Goal: Use online tool/utility: Utilize a website feature to perform a specific function

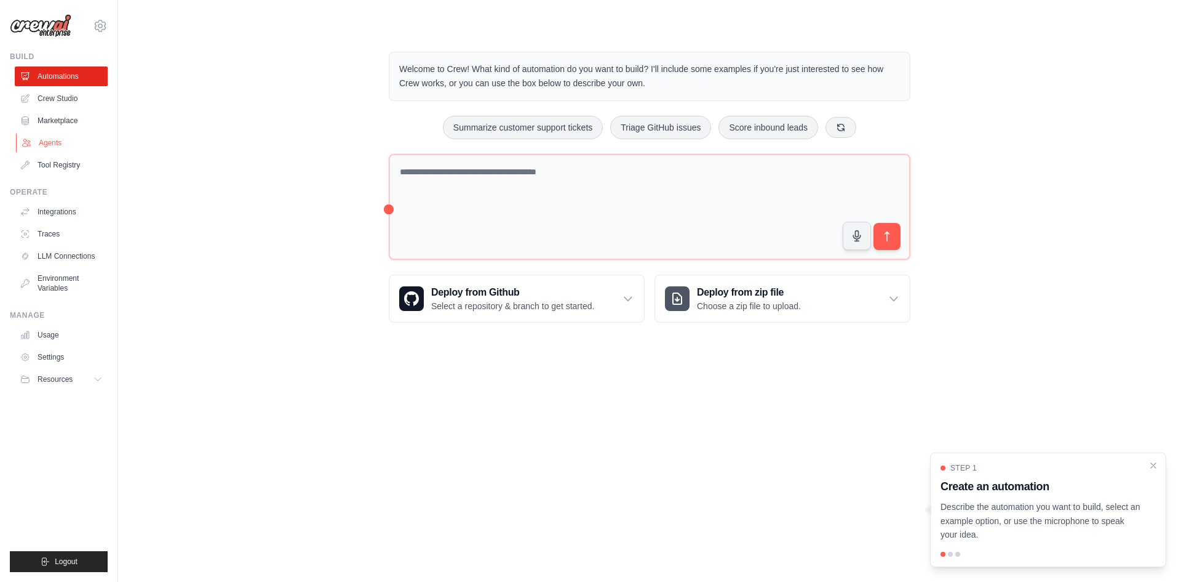
click at [56, 145] on link "Agents" at bounding box center [62, 143] width 93 height 20
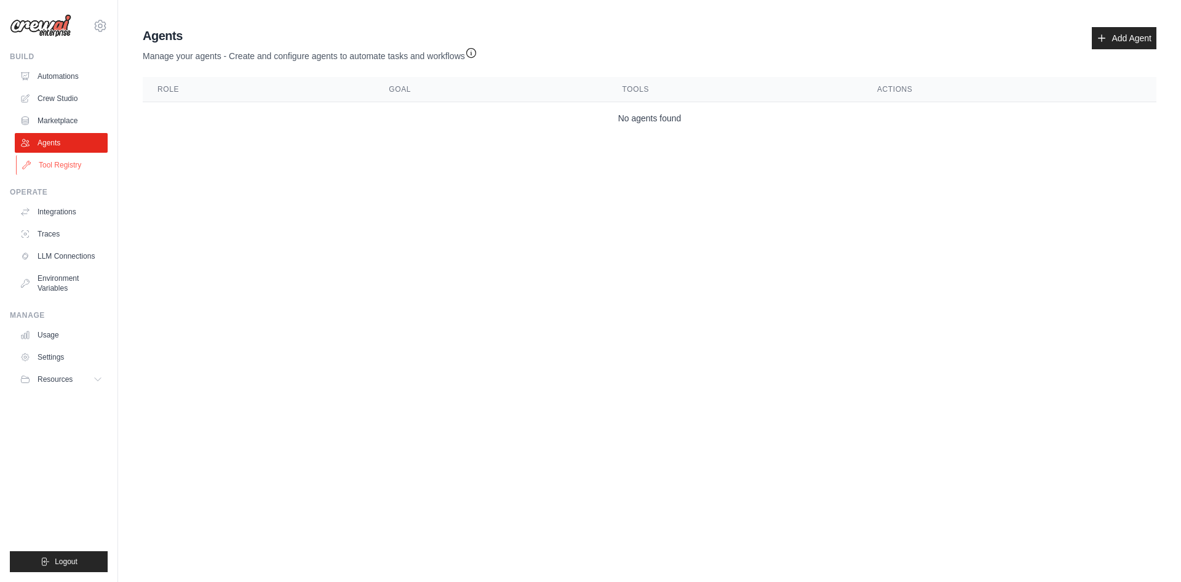
click at [54, 163] on link "Tool Registry" at bounding box center [62, 165] width 93 height 20
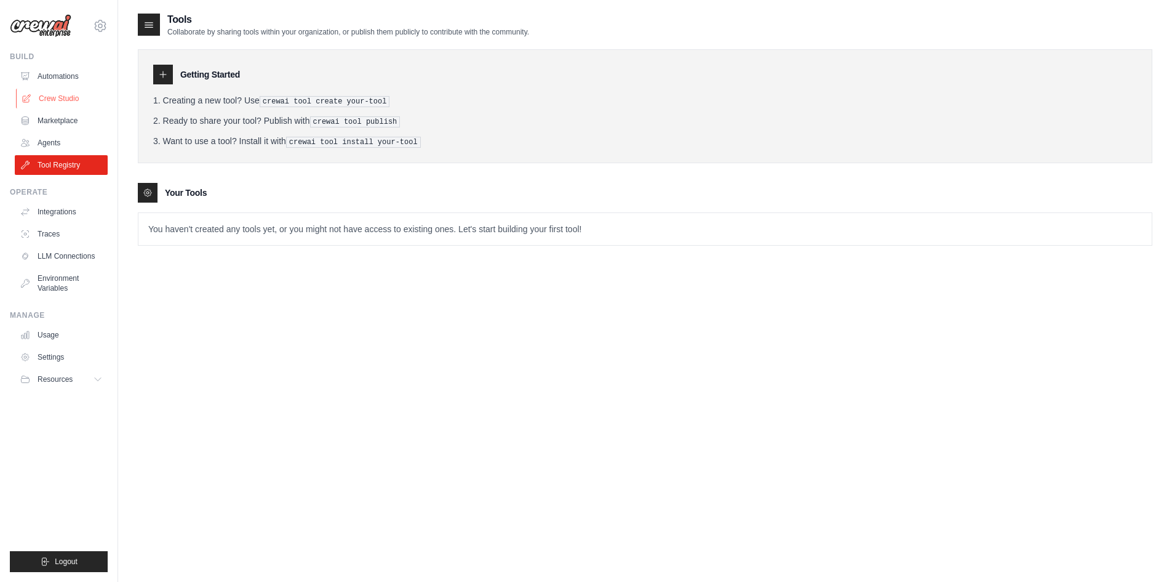
click at [52, 98] on link "Crew Studio" at bounding box center [62, 99] width 93 height 20
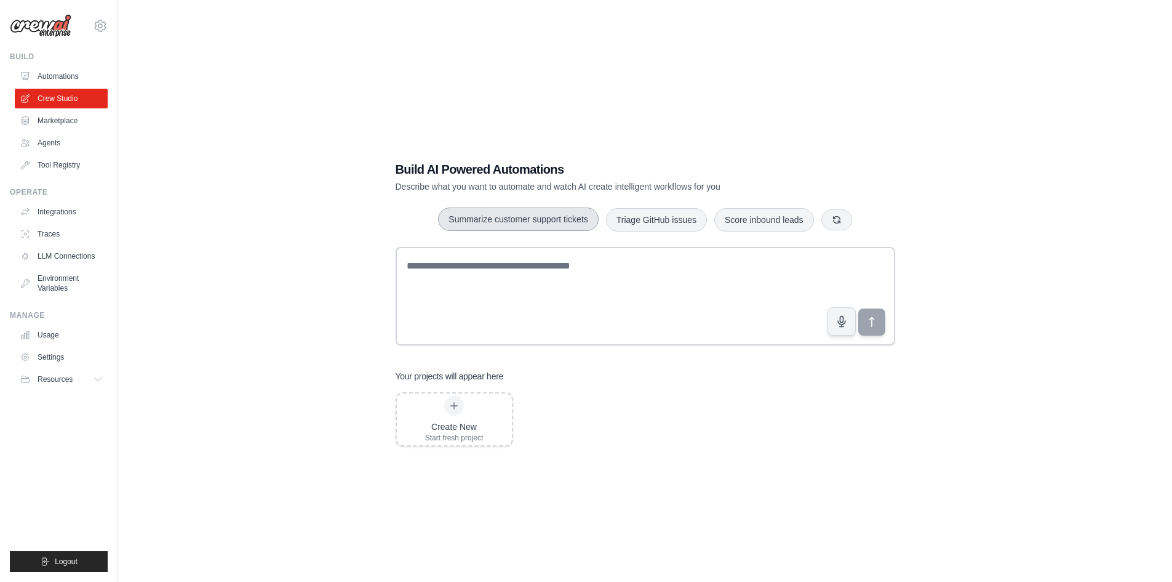
click at [546, 226] on button "Summarize customer support tickets" at bounding box center [518, 218] width 160 height 23
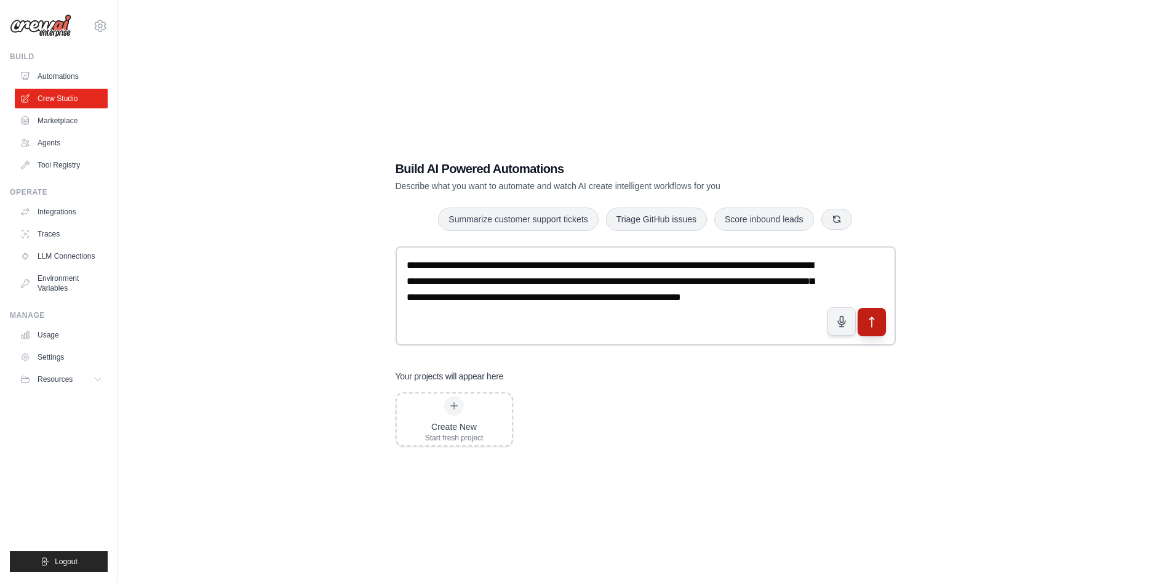
click at [873, 324] on icon "submit" at bounding box center [871, 321] width 13 height 13
click at [457, 406] on icon at bounding box center [454, 405] width 7 height 7
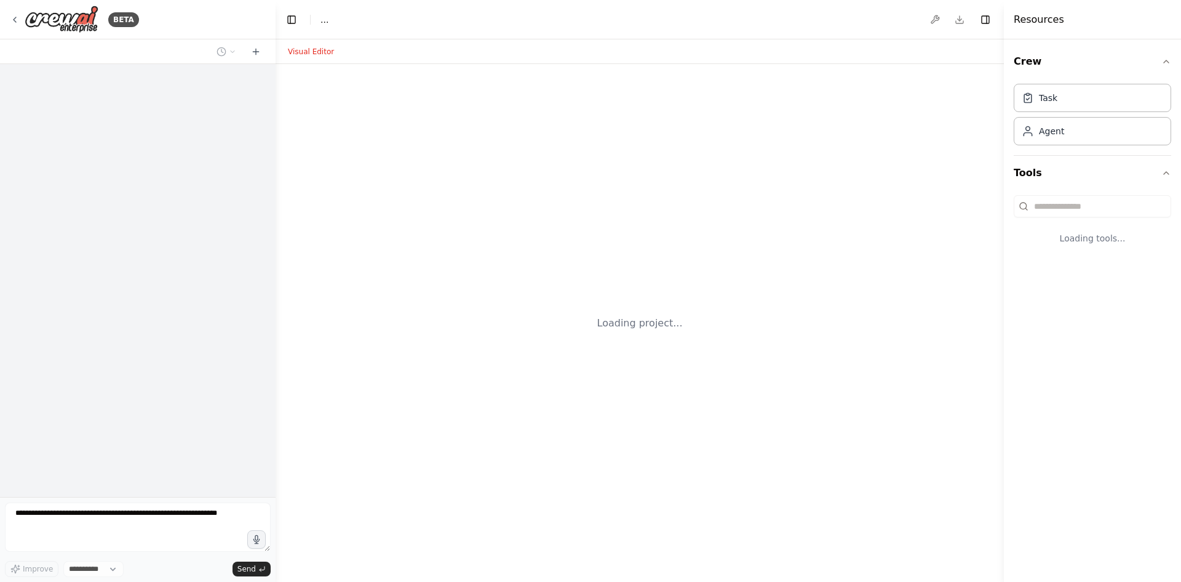
select select "****"
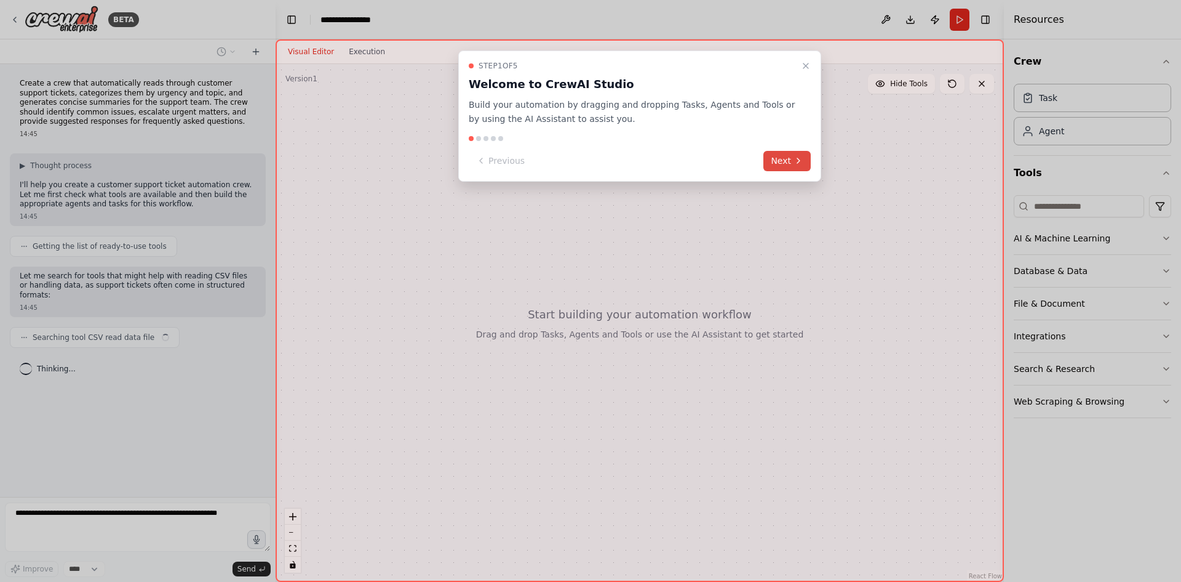
click at [778, 164] on button "Next" at bounding box center [787, 161] width 47 height 20
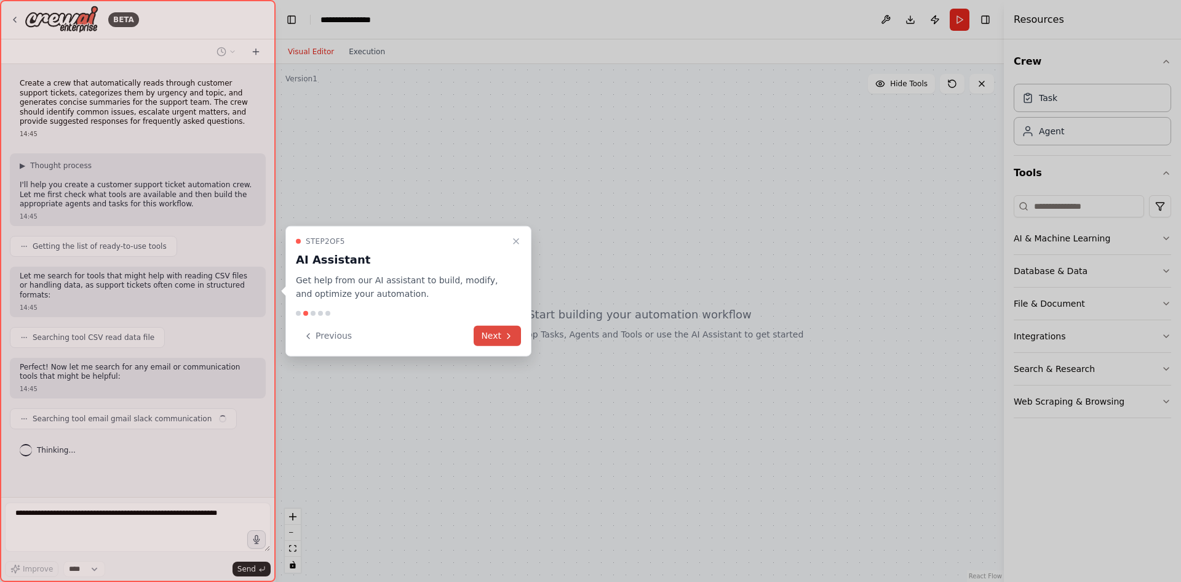
click at [495, 330] on button "Next" at bounding box center [497, 336] width 47 height 20
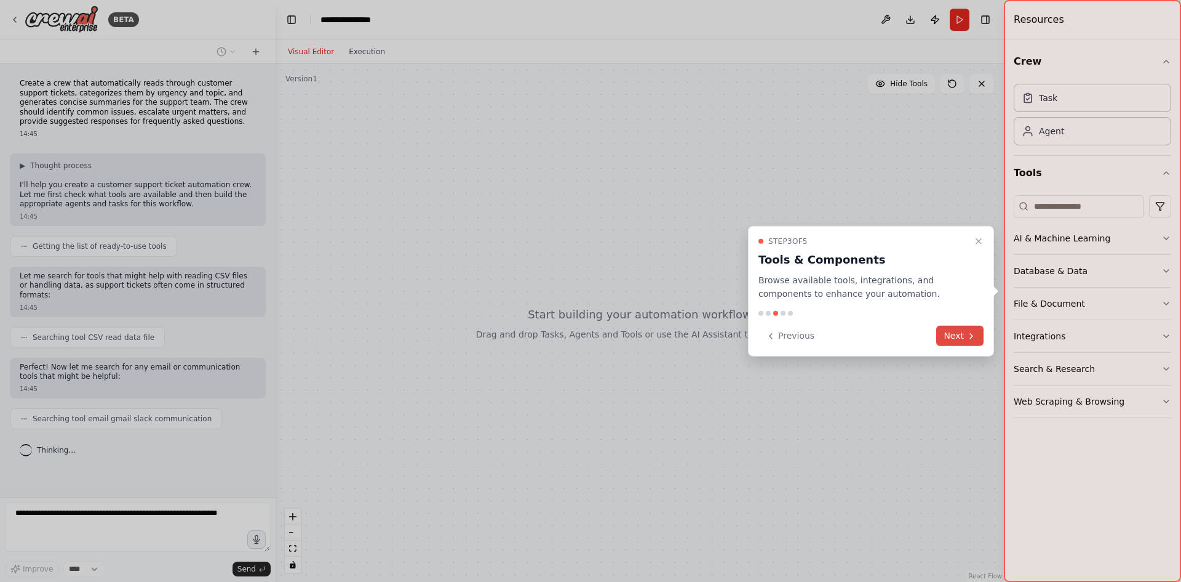
click at [962, 337] on button "Next" at bounding box center [960, 336] width 47 height 20
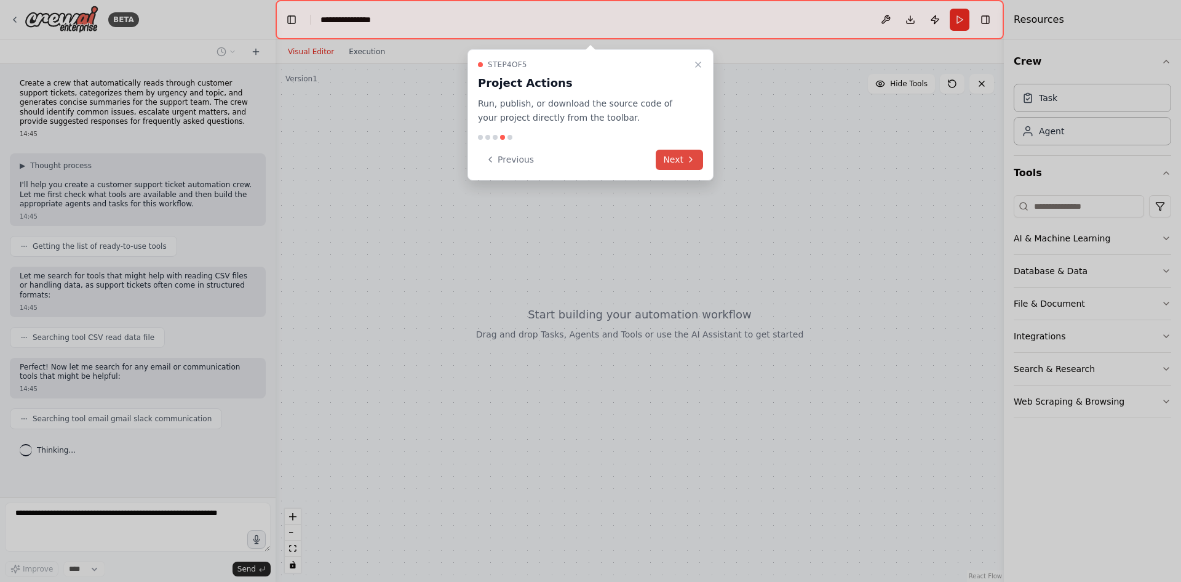
click at [684, 162] on button "Next" at bounding box center [679, 160] width 47 height 20
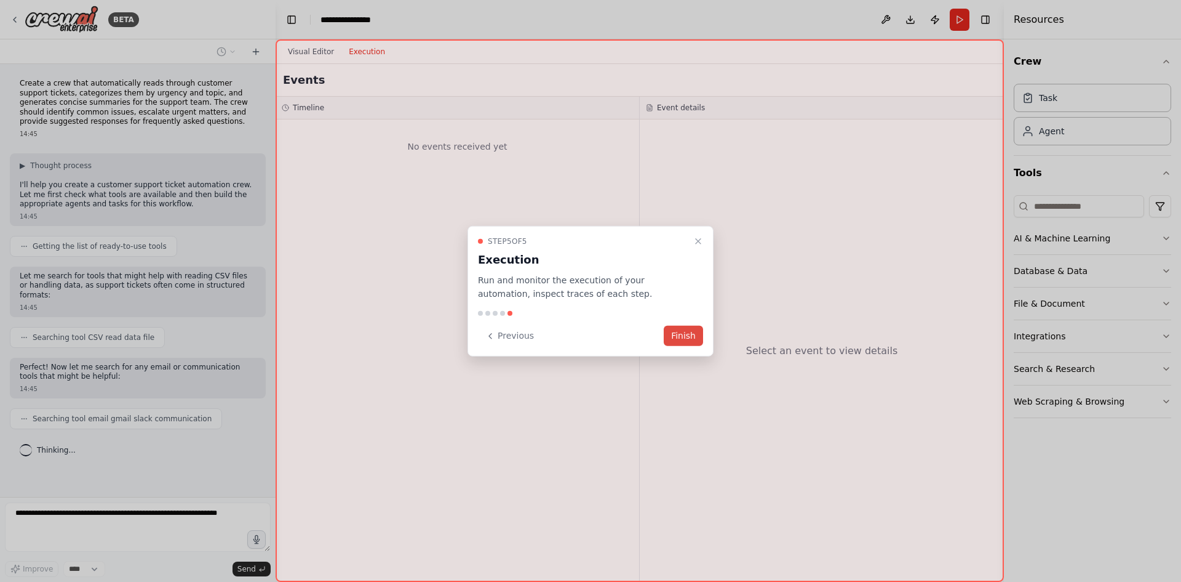
click at [680, 335] on button "Finish" at bounding box center [683, 336] width 39 height 20
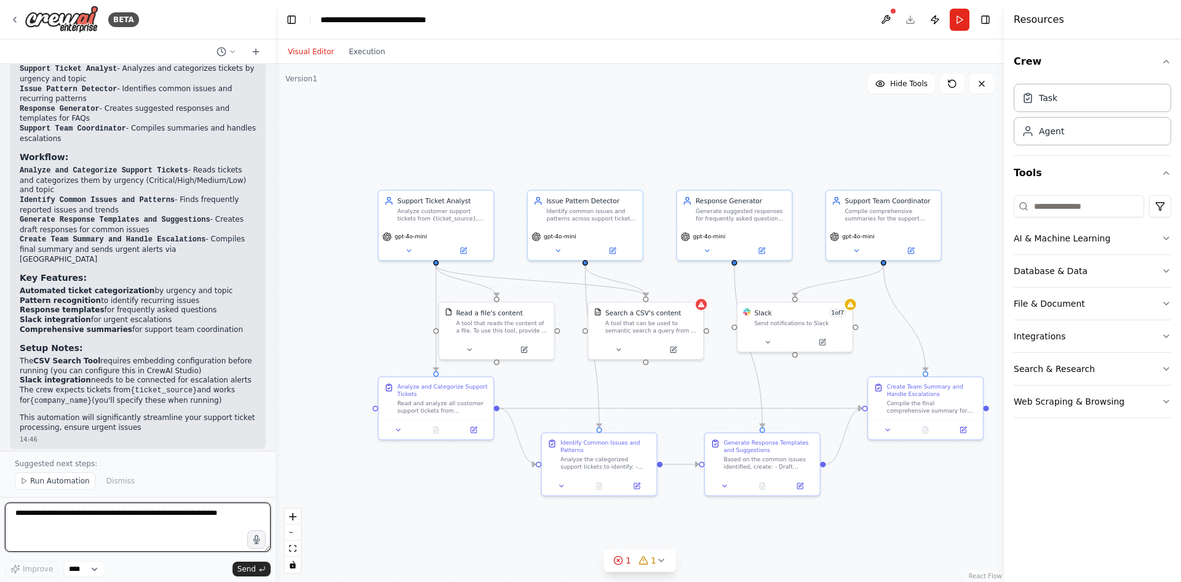
scroll to position [942, 0]
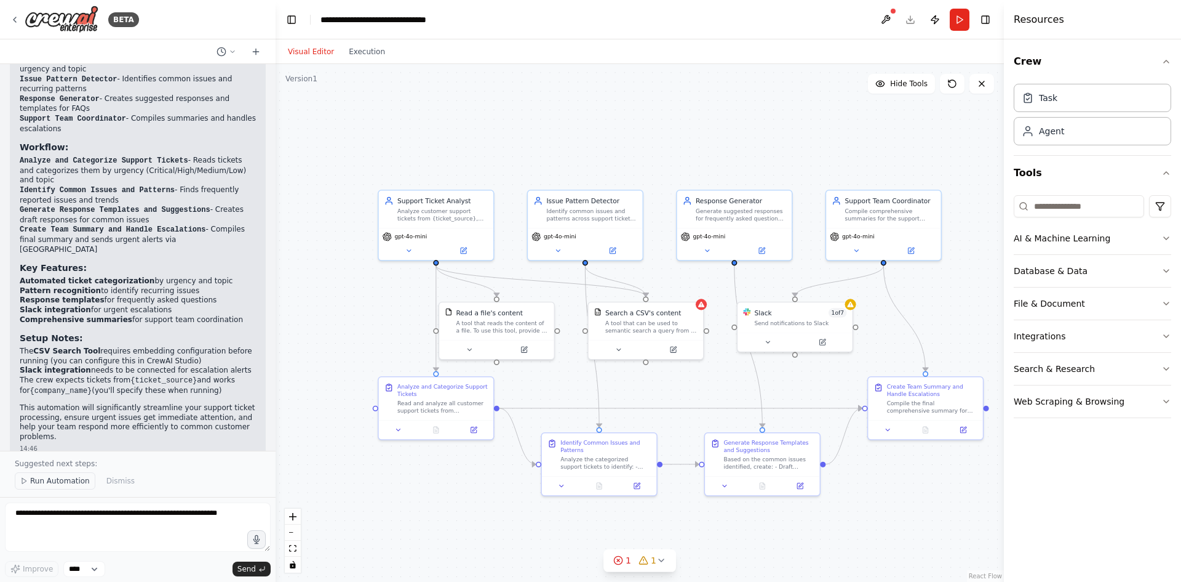
click at [69, 482] on span "Run Automation" at bounding box center [60, 481] width 60 height 10
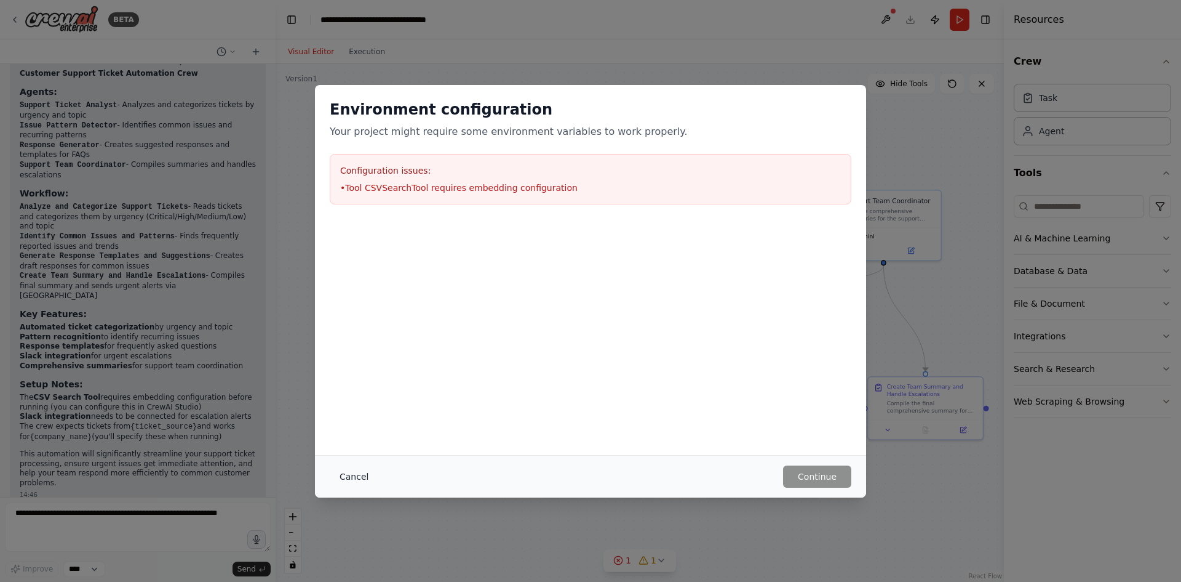
click at [351, 471] on button "Cancel" at bounding box center [354, 476] width 49 height 22
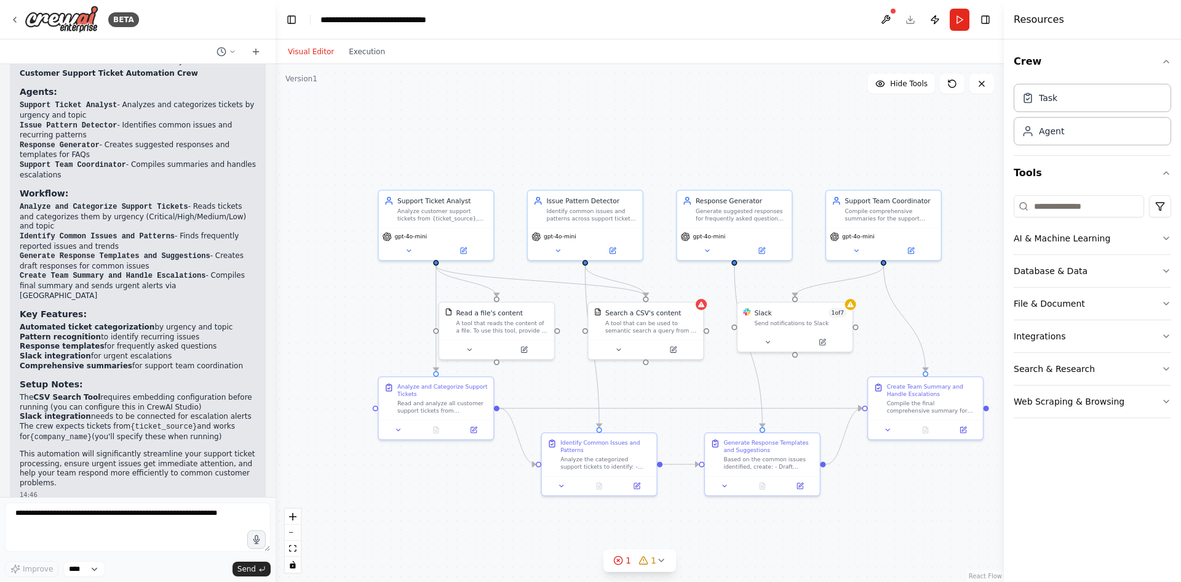
click at [369, 60] on div "Visual Editor Execution" at bounding box center [337, 51] width 112 height 25
click at [366, 54] on button "Execution" at bounding box center [367, 51] width 51 height 15
click at [310, 50] on button "Visual Editor" at bounding box center [311, 51] width 61 height 15
click at [1054, 271] on button "Database & Data" at bounding box center [1093, 271] width 158 height 32
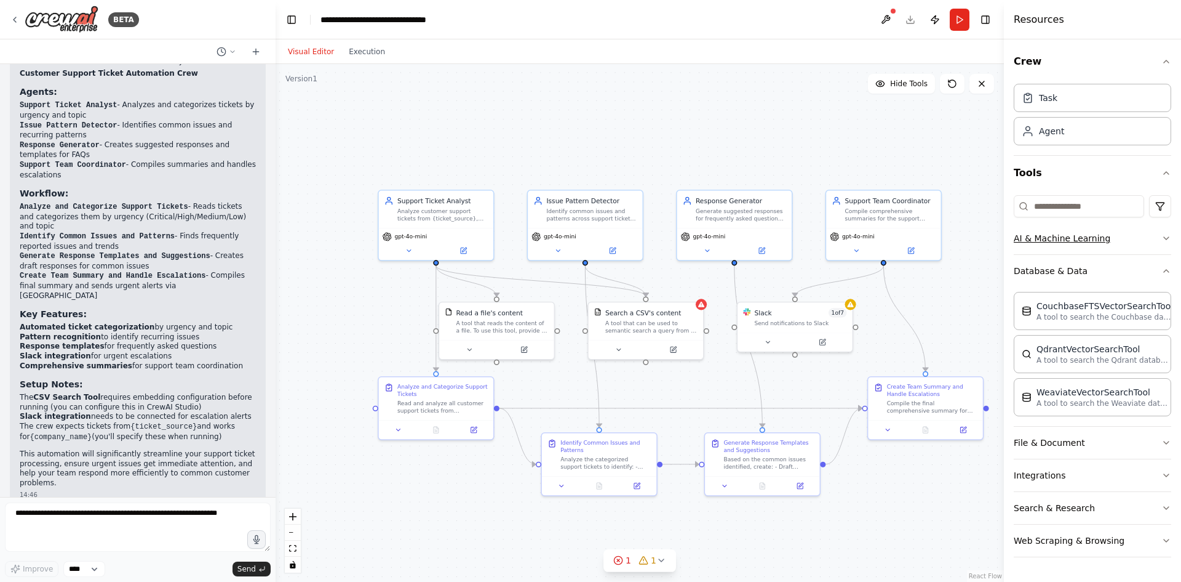
click at [1055, 242] on button "AI & Machine Learning" at bounding box center [1093, 238] width 158 height 32
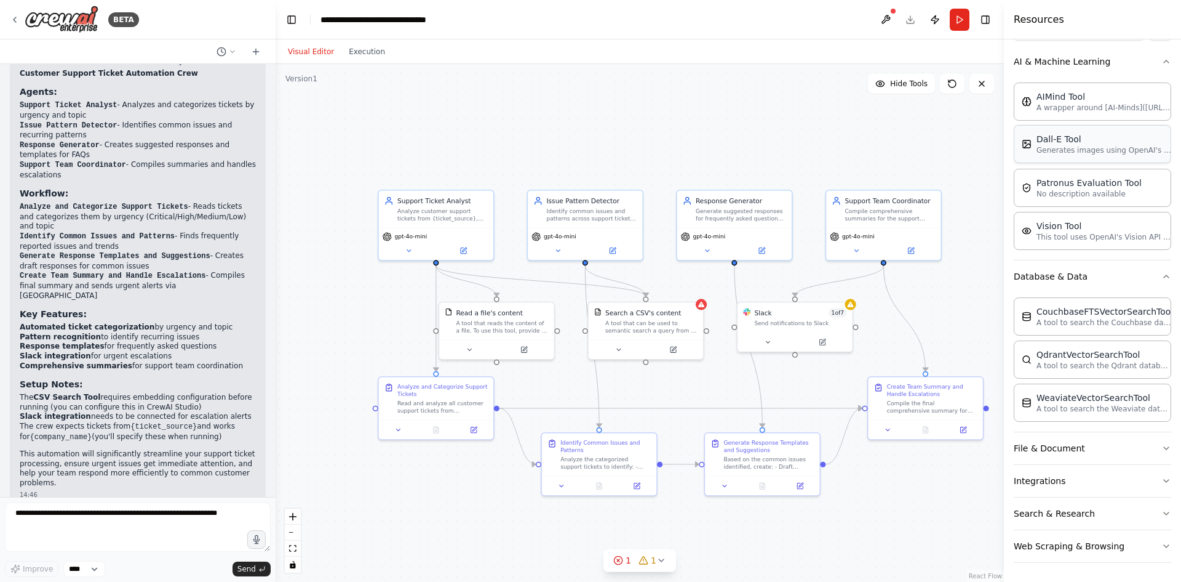
scroll to position [177, 0]
click at [1090, 550] on button "Web Scraping & Browsing" at bounding box center [1093, 545] width 158 height 32
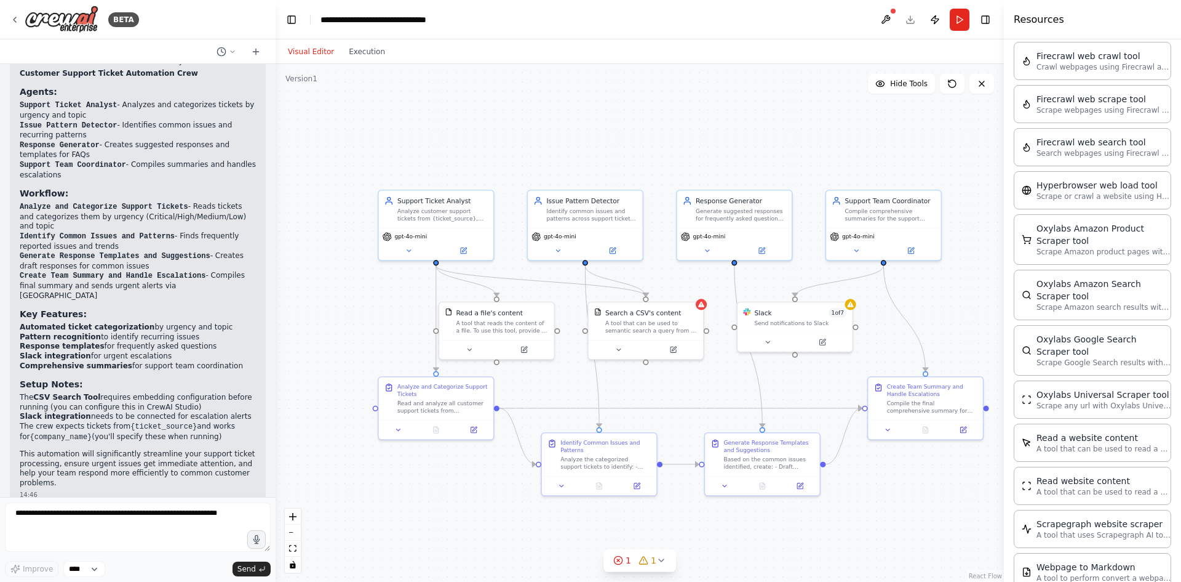
scroll to position [731, 0]
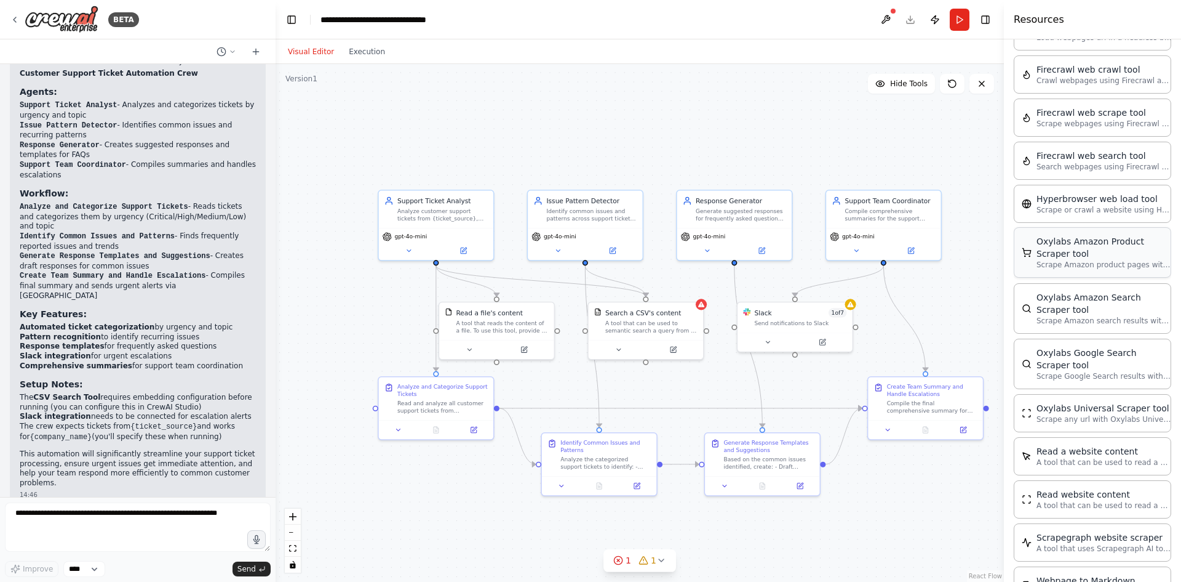
click at [1069, 268] on p "Scrape Amazon product pages with Oxylabs Amazon Product Scraper" at bounding box center [1104, 265] width 135 height 10
drag, startPoint x: 843, startPoint y: 160, endPoint x: 645, endPoint y: 109, distance: 204.6
click at [645, 109] on div "Oxylabs Amazon Product Scraper tool" at bounding box center [619, 110] width 92 height 18
click at [584, 154] on icon at bounding box center [585, 151] width 7 height 7
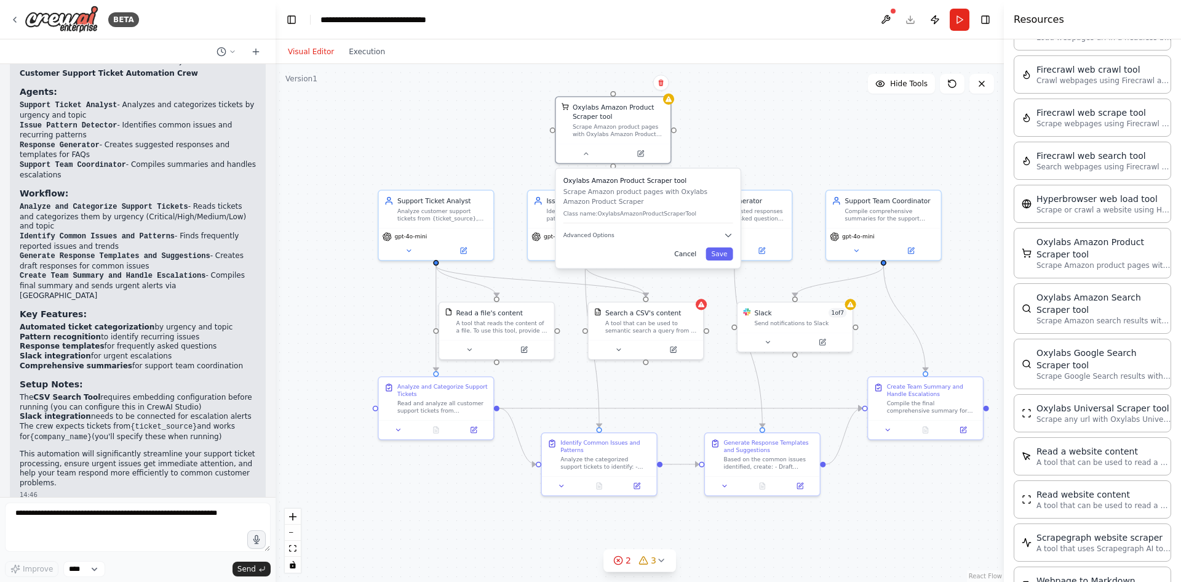
click at [690, 260] on button "Cancel" at bounding box center [685, 253] width 33 height 13
click at [660, 89] on button at bounding box center [662, 82] width 16 height 16
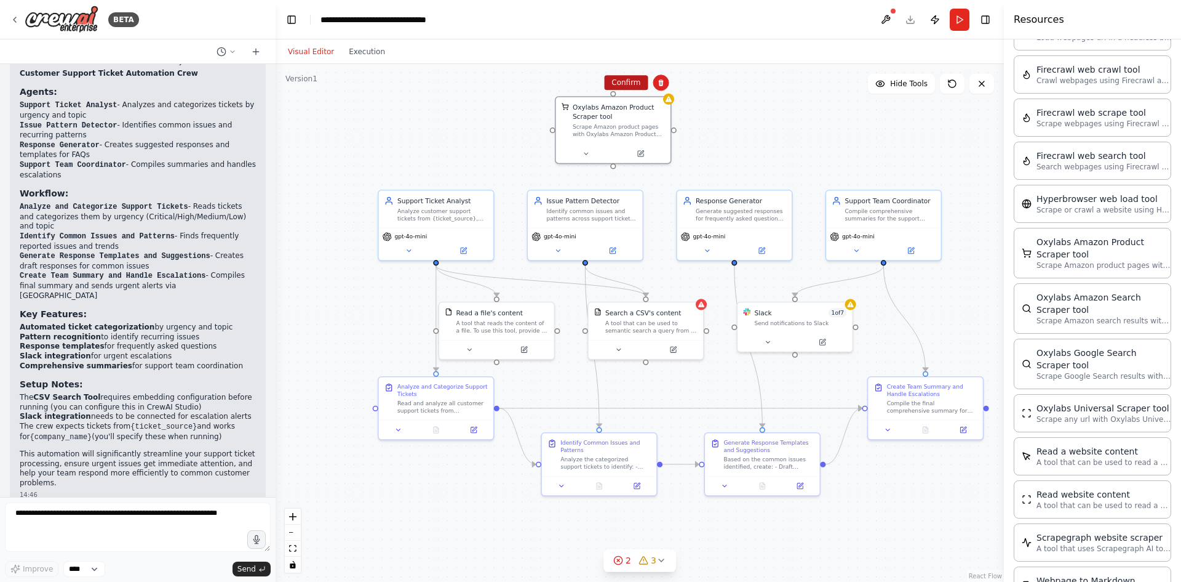
click at [633, 88] on button "Confirm" at bounding box center [626, 82] width 44 height 15
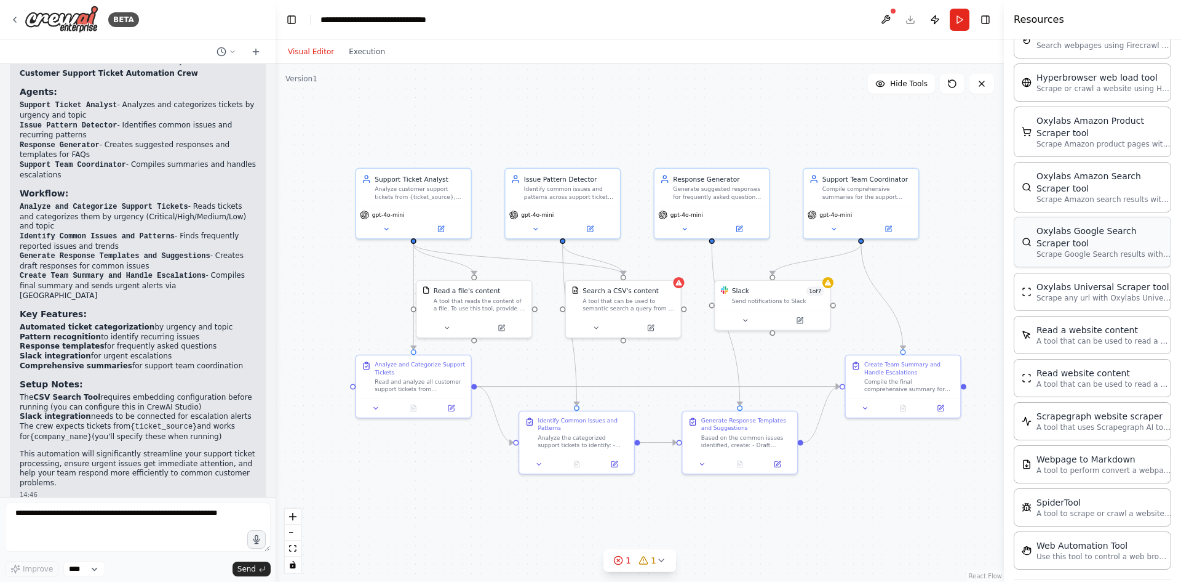
scroll to position [870, 0]
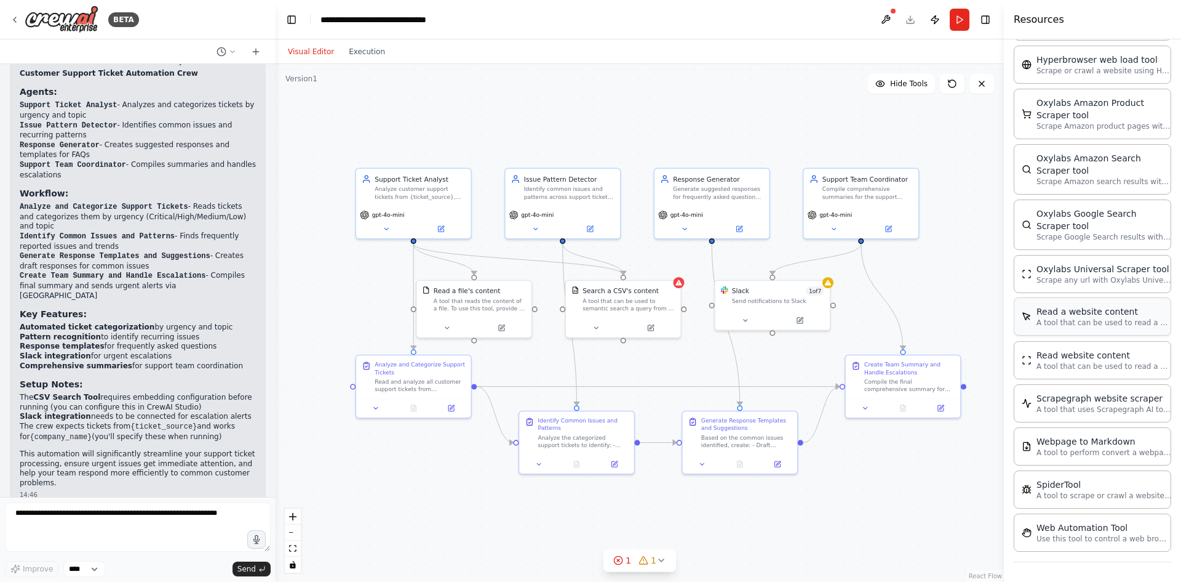
click at [1124, 322] on p "A tool that can be used to read a website content." at bounding box center [1104, 323] width 135 height 10
click at [985, 85] on icon at bounding box center [982, 84] width 10 height 10
click at [982, 85] on icon at bounding box center [982, 84] width 10 height 10
click at [95, 568] on select "****" at bounding box center [84, 569] width 42 height 16
click at [478, 535] on div ".deletable-edge-delete-btn { width: 20px; height: 20px; border: 0px solid #ffff…" at bounding box center [640, 323] width 729 height 518
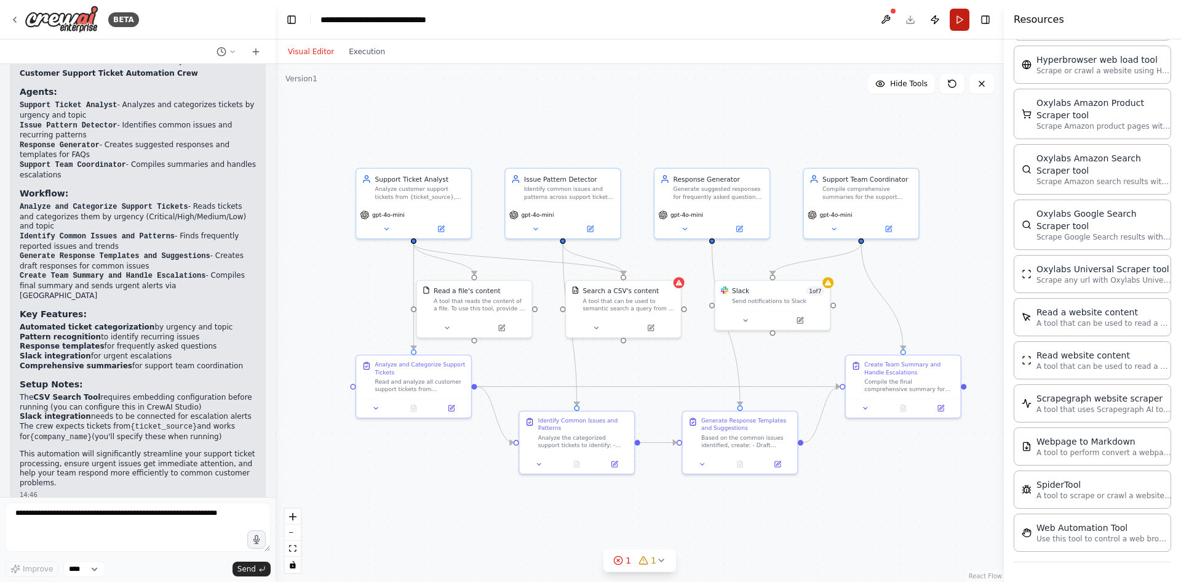
click at [959, 24] on button "Run" at bounding box center [960, 20] width 20 height 22
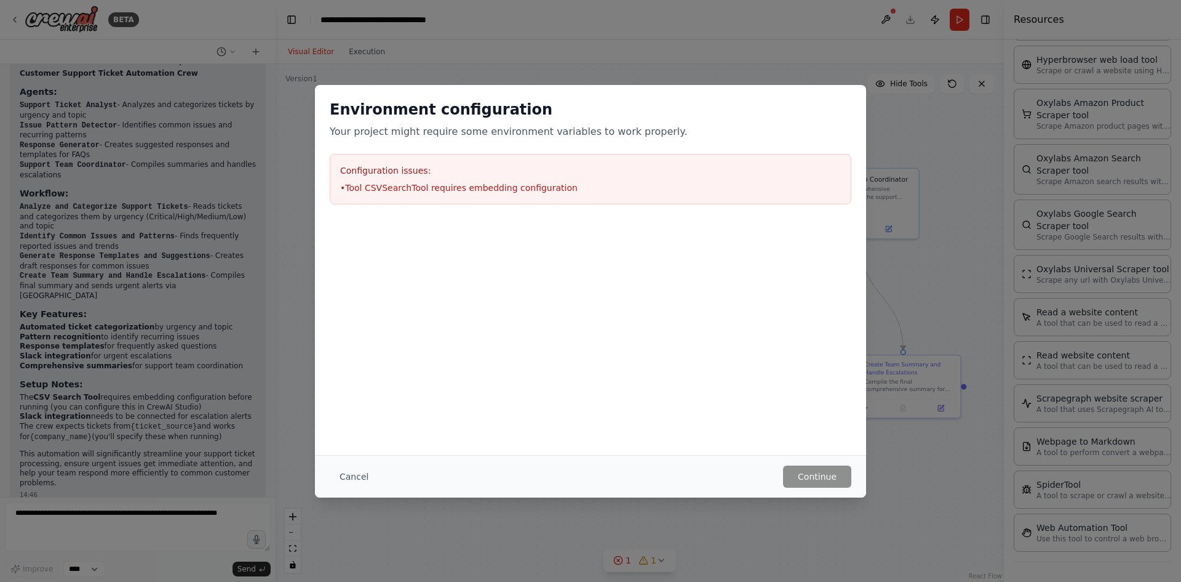
click at [415, 182] on li "• Tool CSVSearchTool requires embedding configuration" at bounding box center [590, 188] width 501 height 12
click at [562, 198] on div "Configuration issues: • Tool CSVSearchTool requires embedding configuration" at bounding box center [591, 179] width 522 height 50
click at [353, 472] on button "Cancel" at bounding box center [354, 476] width 49 height 22
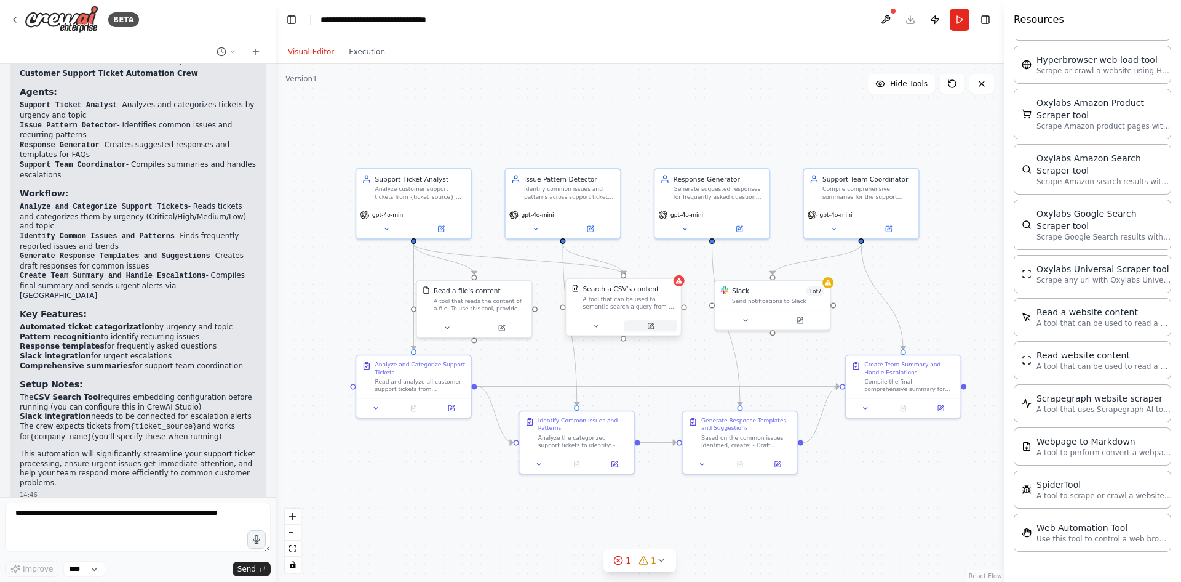
click at [654, 328] on icon at bounding box center [651, 326] width 6 height 6
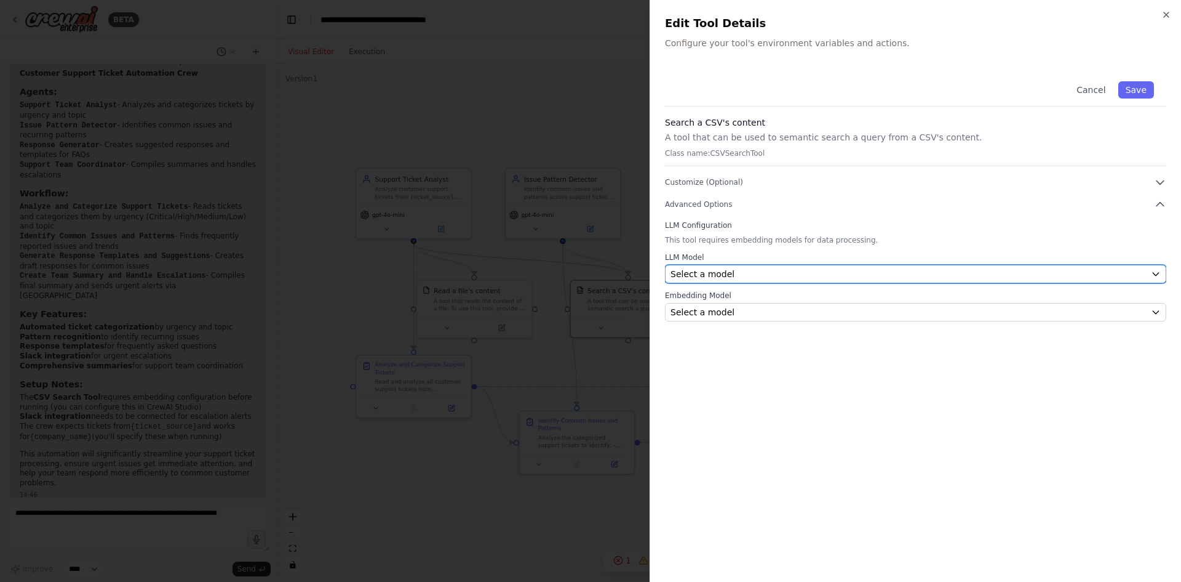
click at [761, 273] on div "Select a model" at bounding box center [909, 274] width 476 height 12
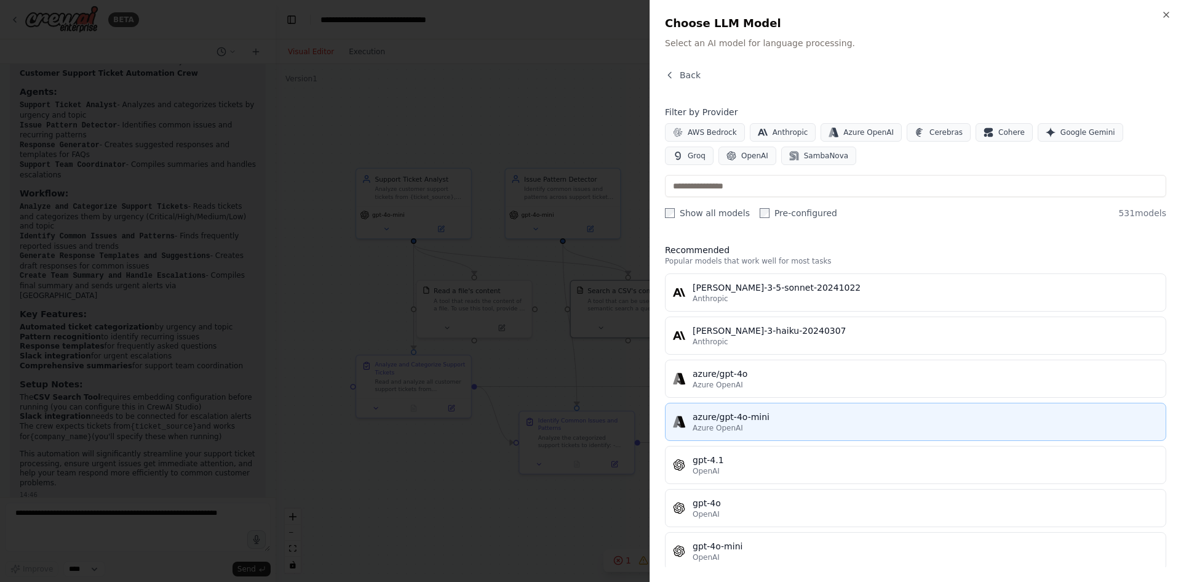
click at [801, 421] on div "azure/gpt-4o-mini" at bounding box center [926, 416] width 466 height 12
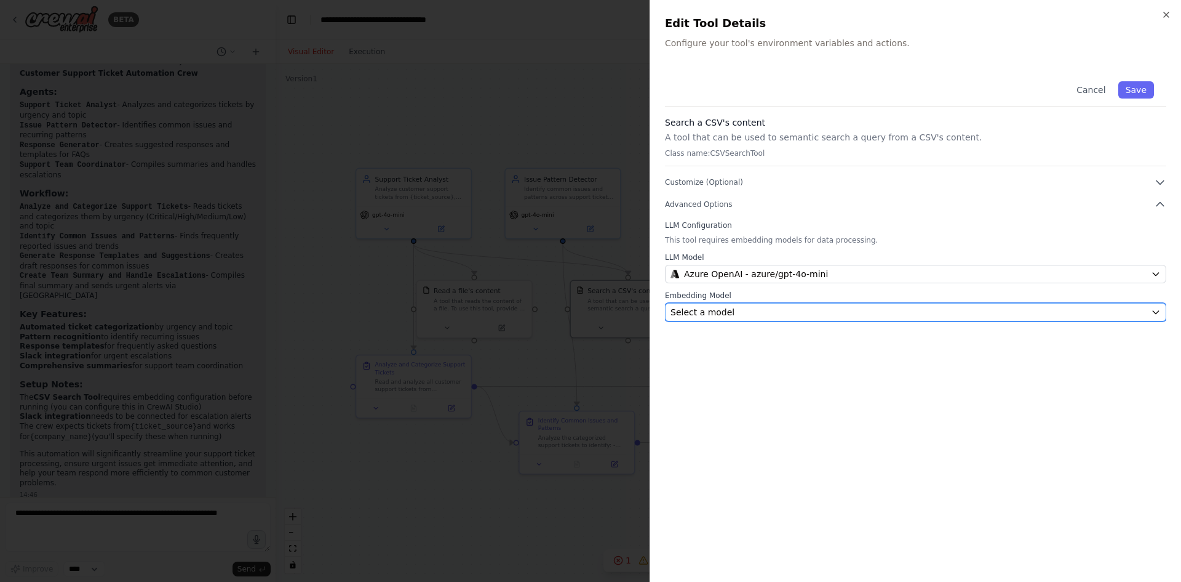
click at [737, 310] on div "Select a model" at bounding box center [909, 312] width 476 height 12
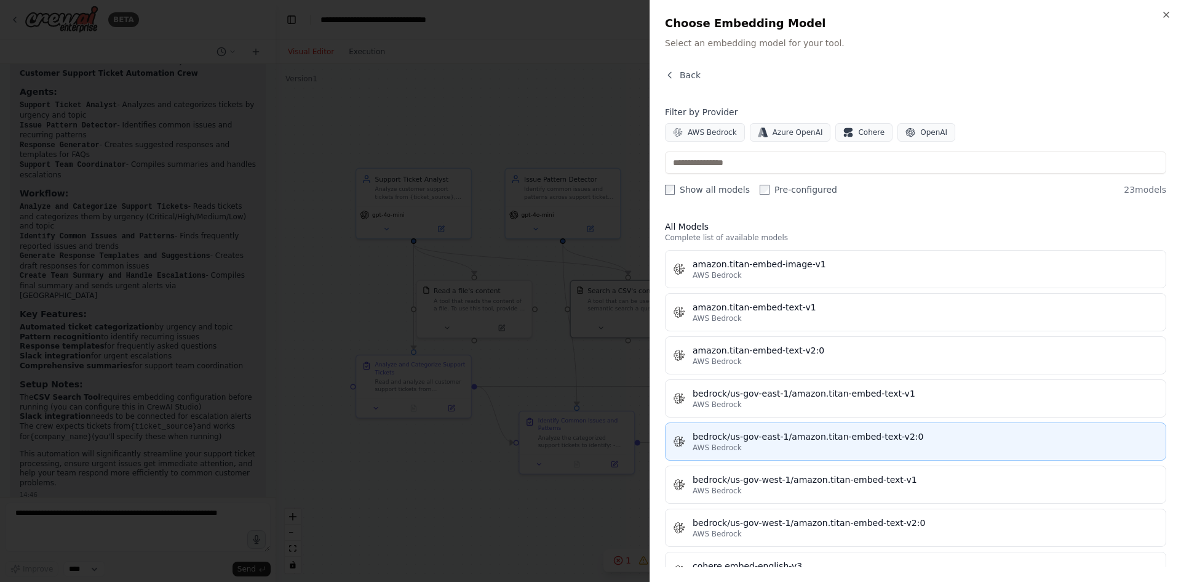
click at [756, 446] on div "AWS Bedrock" at bounding box center [926, 447] width 466 height 10
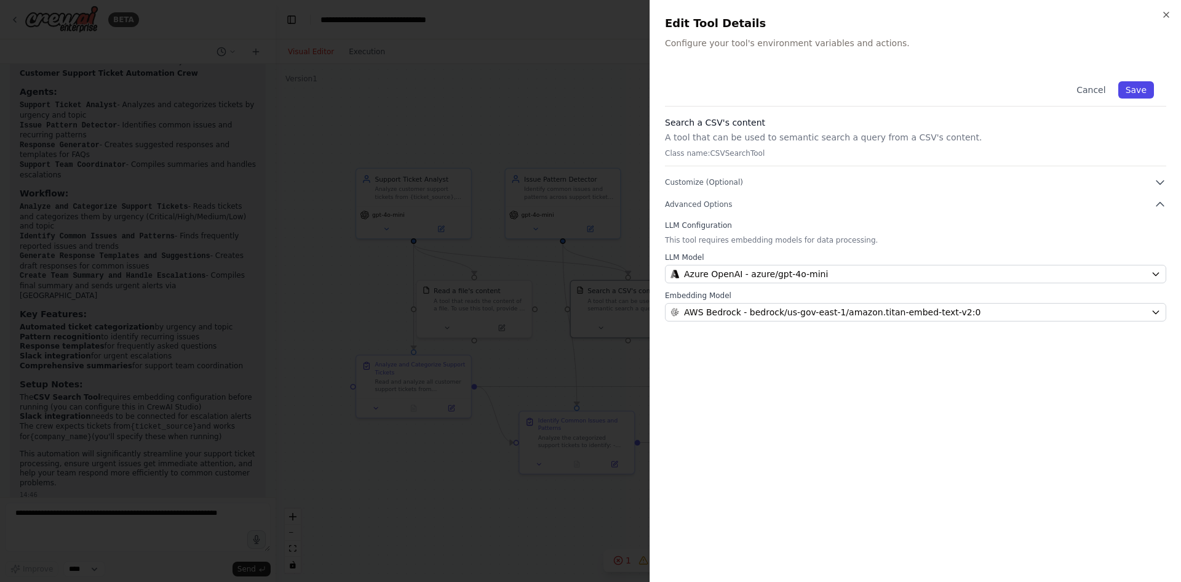
click at [1135, 94] on button "Save" at bounding box center [1137, 89] width 36 height 17
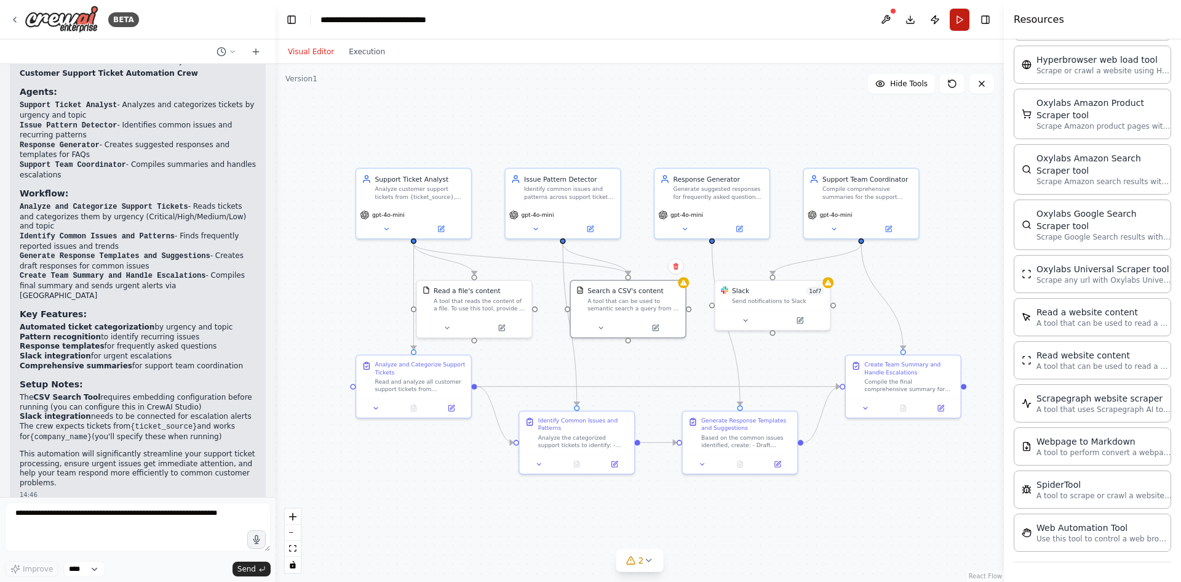
click at [962, 17] on button "Run" at bounding box center [960, 20] width 20 height 22
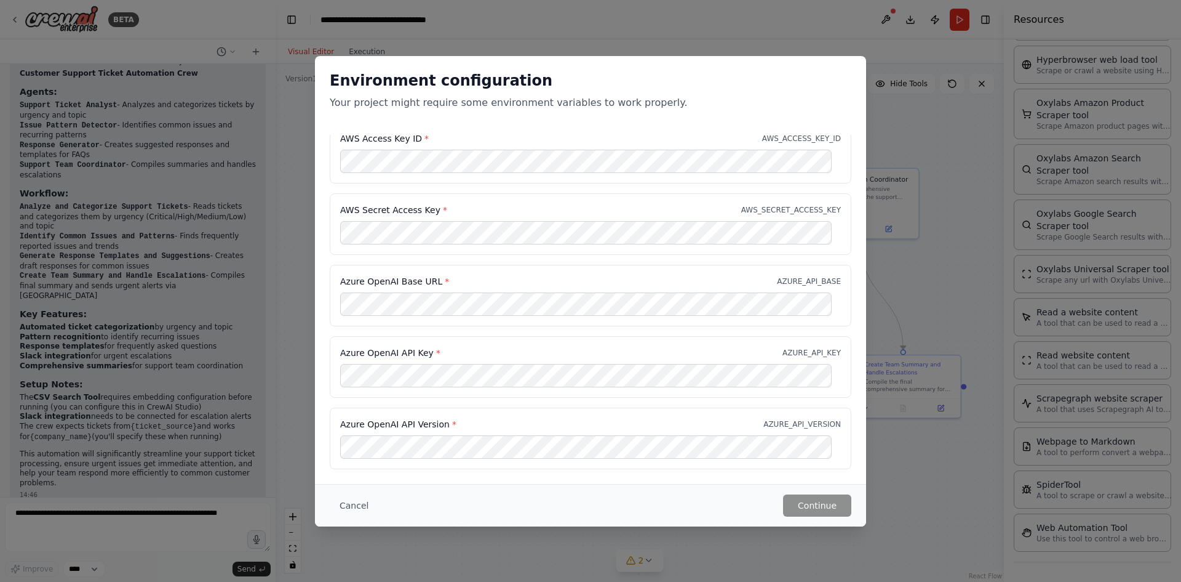
scroll to position [0, 0]
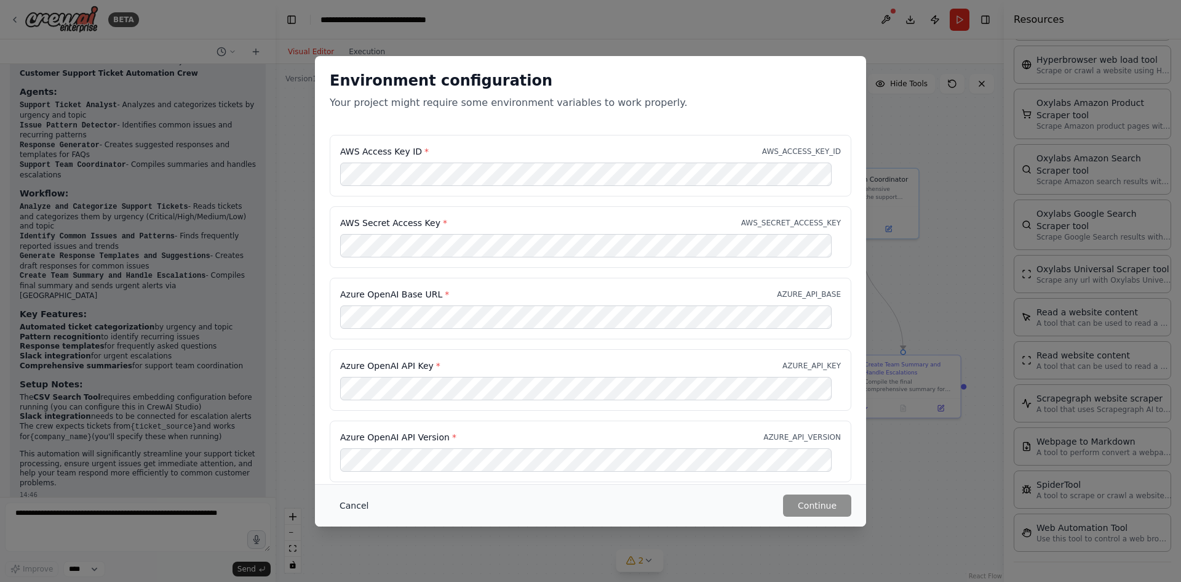
click at [359, 503] on button "Cancel" at bounding box center [354, 505] width 49 height 22
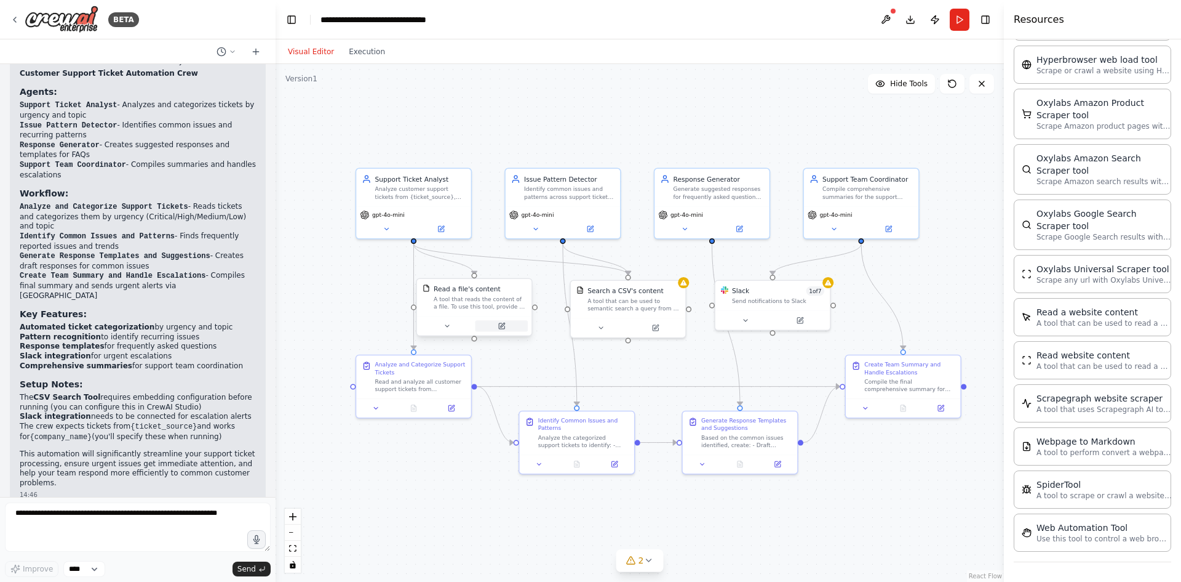
click at [502, 325] on button at bounding box center [502, 325] width 53 height 11
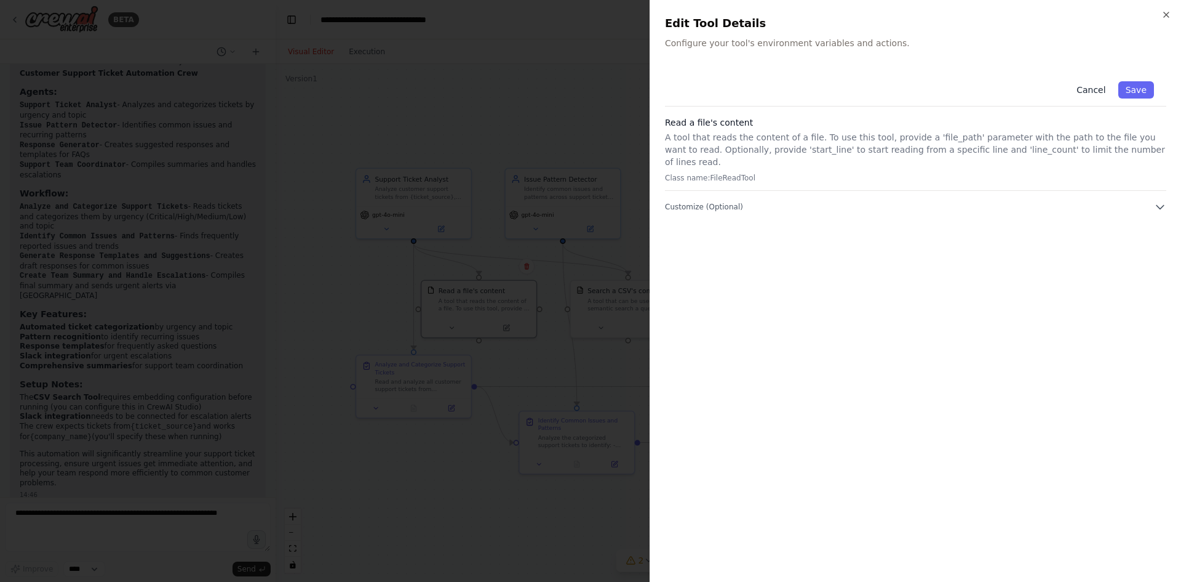
click at [1104, 94] on button "Cancel" at bounding box center [1091, 89] width 44 height 17
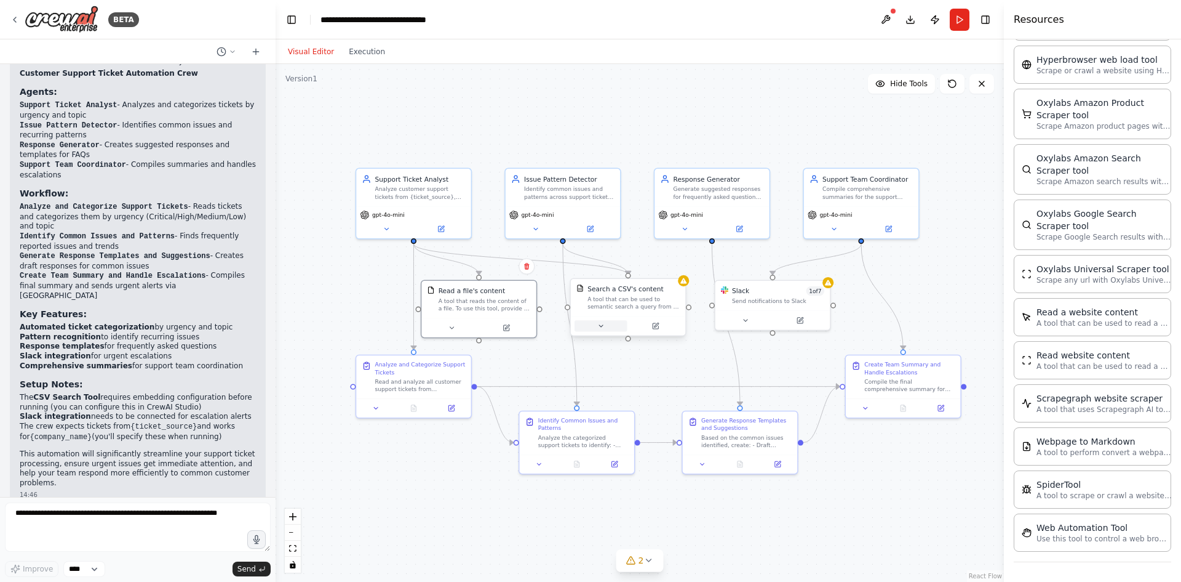
click at [601, 327] on icon at bounding box center [601, 326] width 4 height 2
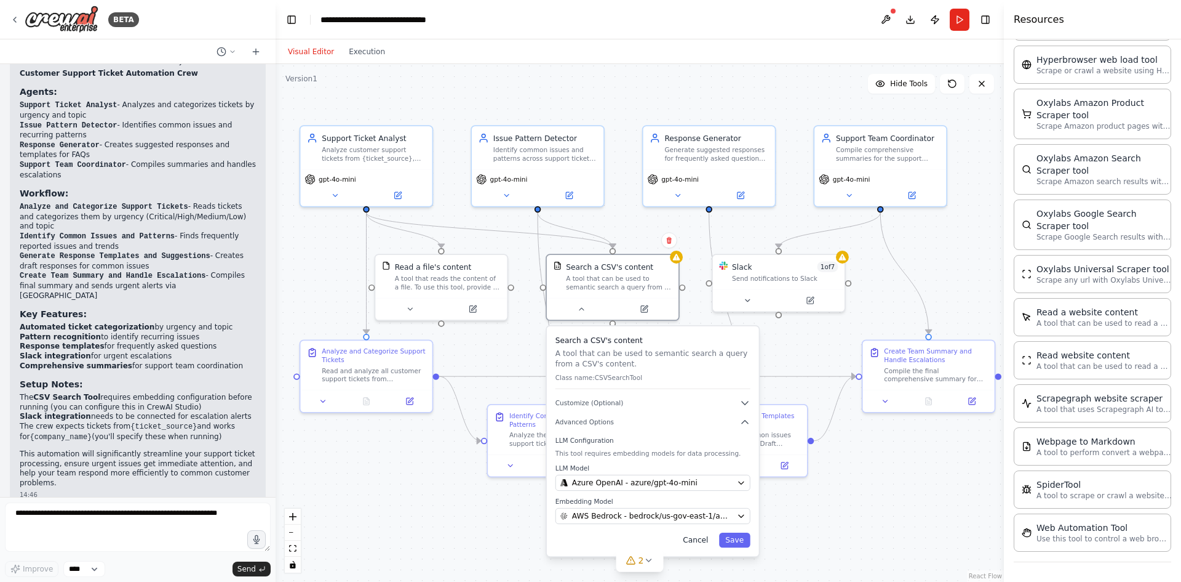
click at [710, 538] on button "Cancel" at bounding box center [696, 539] width 38 height 15
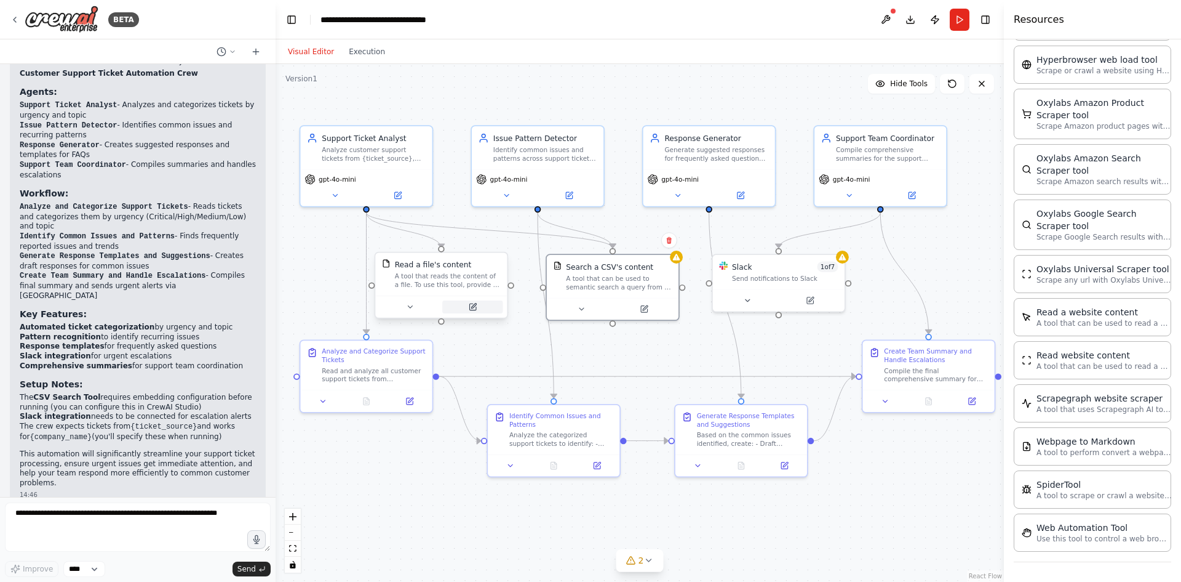
click at [478, 312] on button at bounding box center [472, 306] width 60 height 13
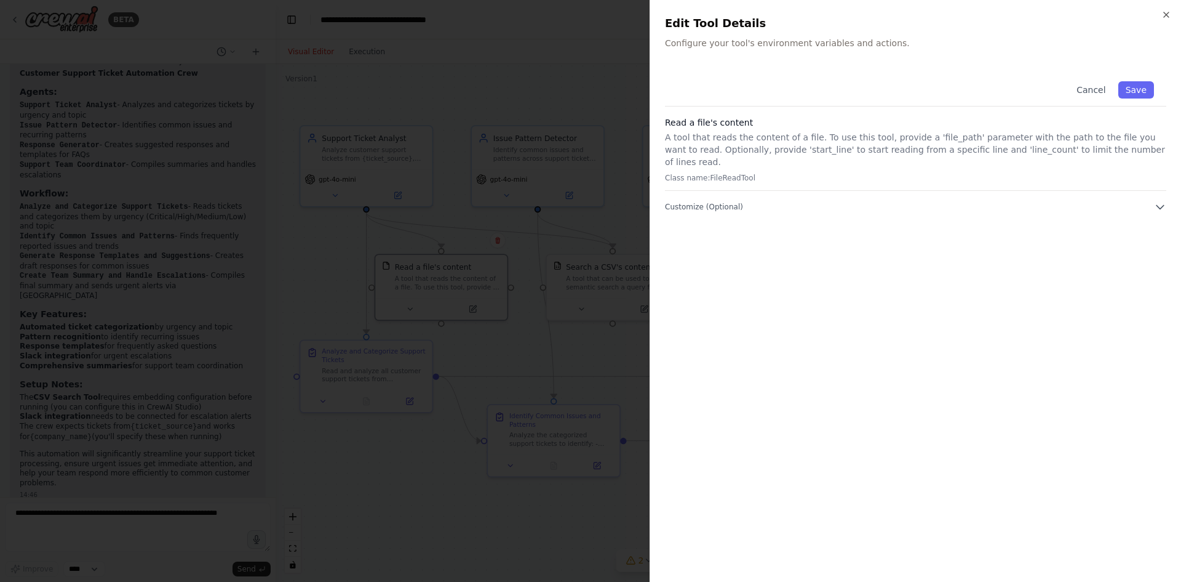
click at [1169, 20] on div "Close Edit Tool Details Configure your tool's environment variables and actions…" at bounding box center [916, 291] width 532 height 582
click at [1165, 15] on icon "button" at bounding box center [1167, 15] width 10 height 10
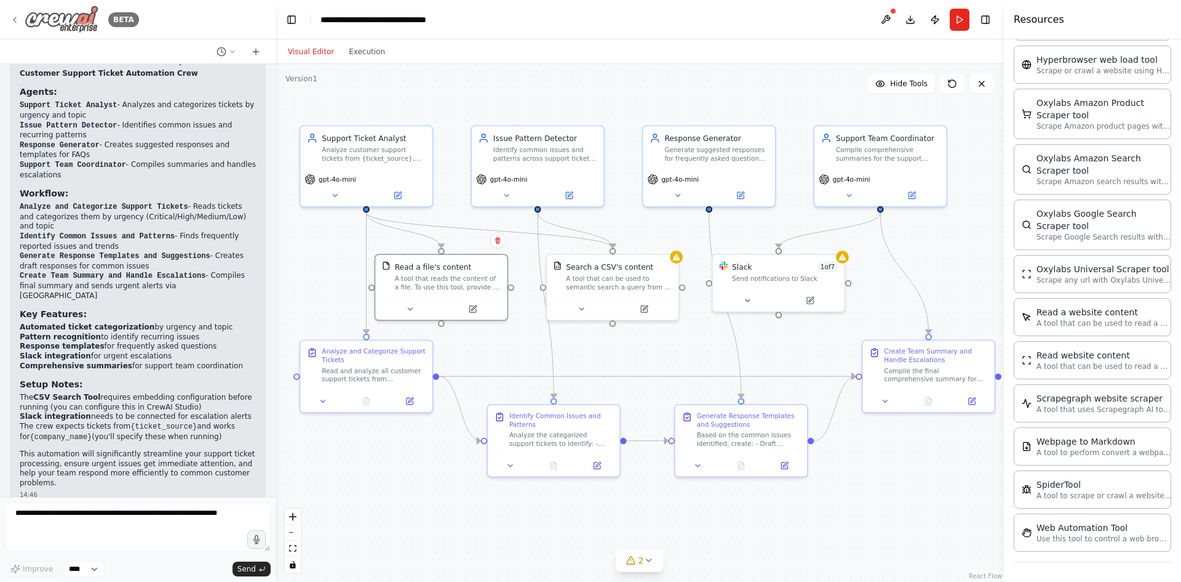
click at [13, 17] on icon at bounding box center [15, 20] width 10 height 10
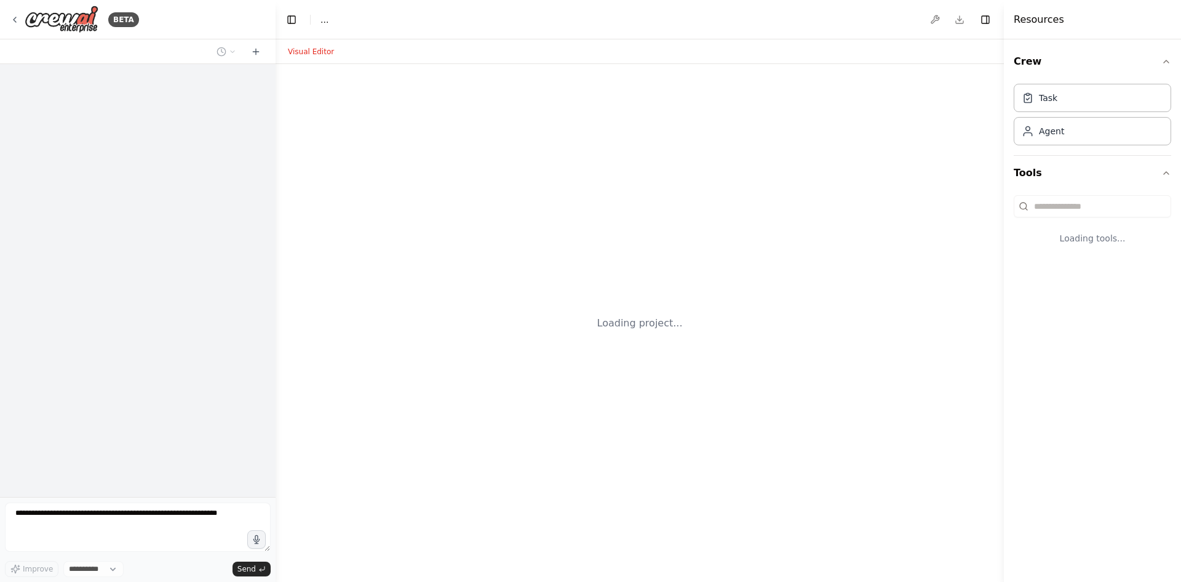
select select "****"
